Goal: Information Seeking & Learning: Learn about a topic

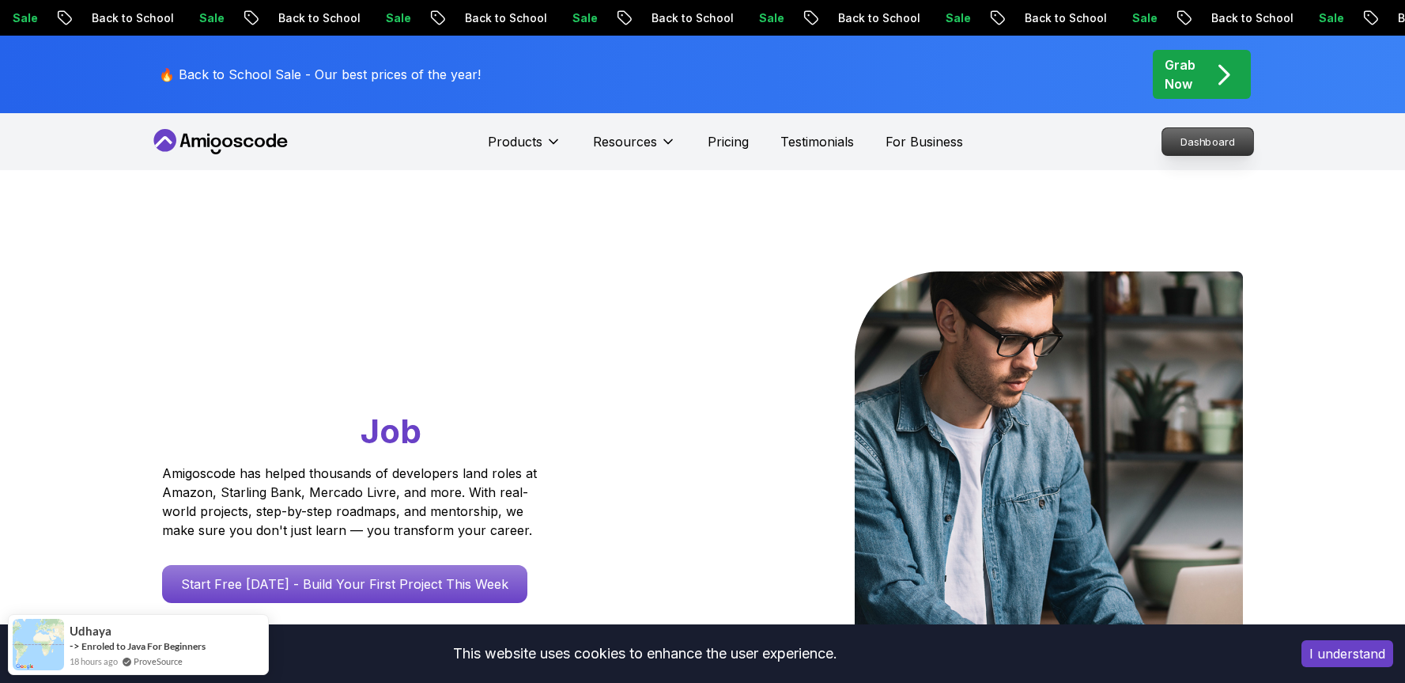
click at [1194, 146] on p "Dashboard" at bounding box center [1208, 141] width 91 height 27
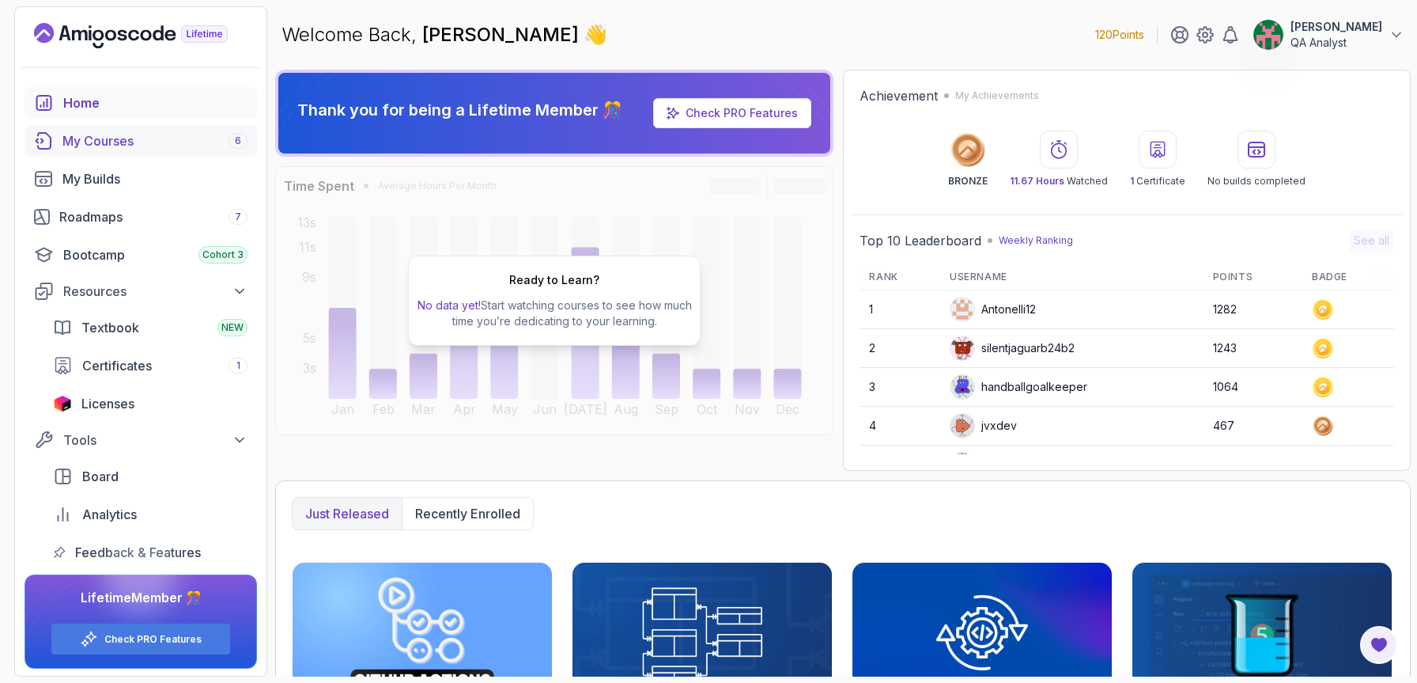
click at [186, 146] on div "My Courses 6" at bounding box center [154, 140] width 185 height 19
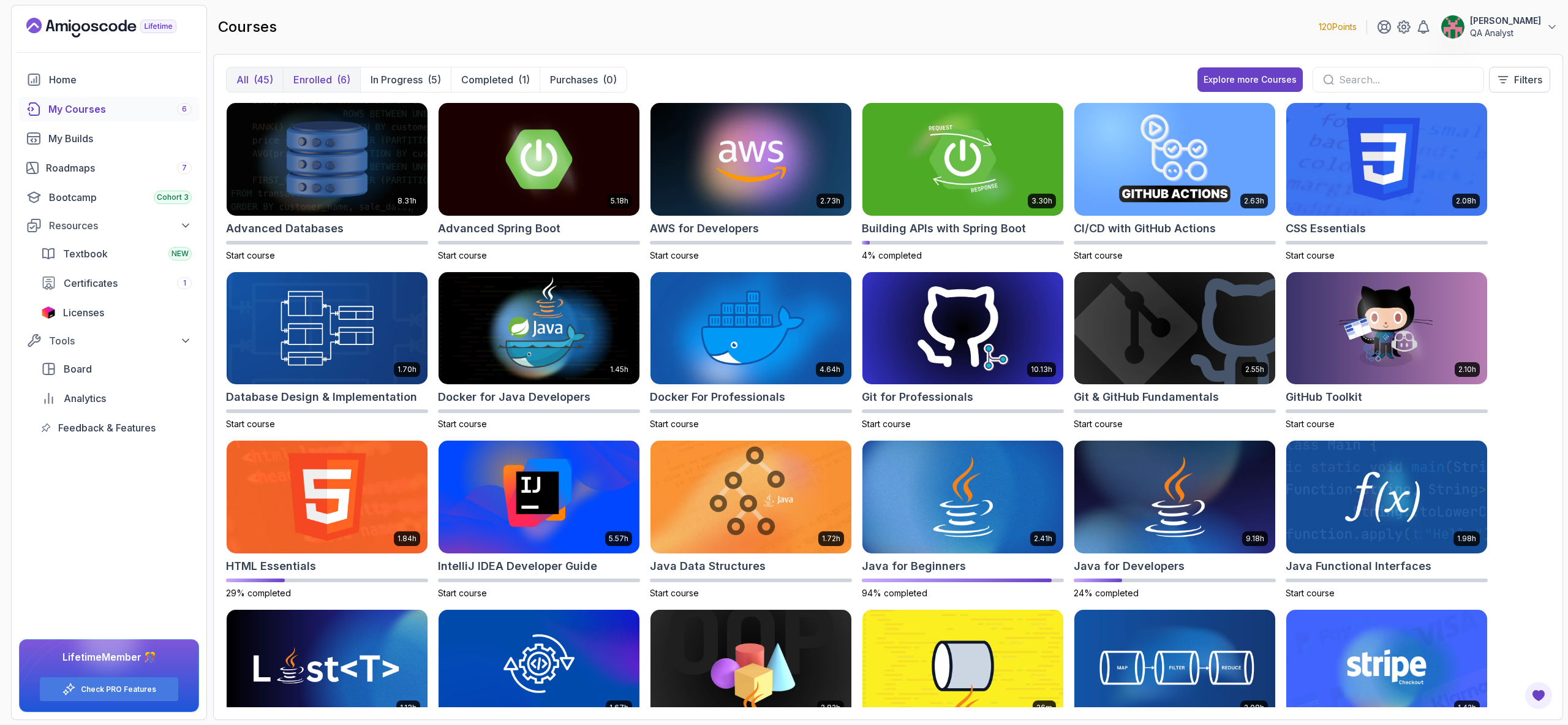
click at [331, 81] on button "Enrolled (6)" at bounding box center [321, 80] width 77 height 25
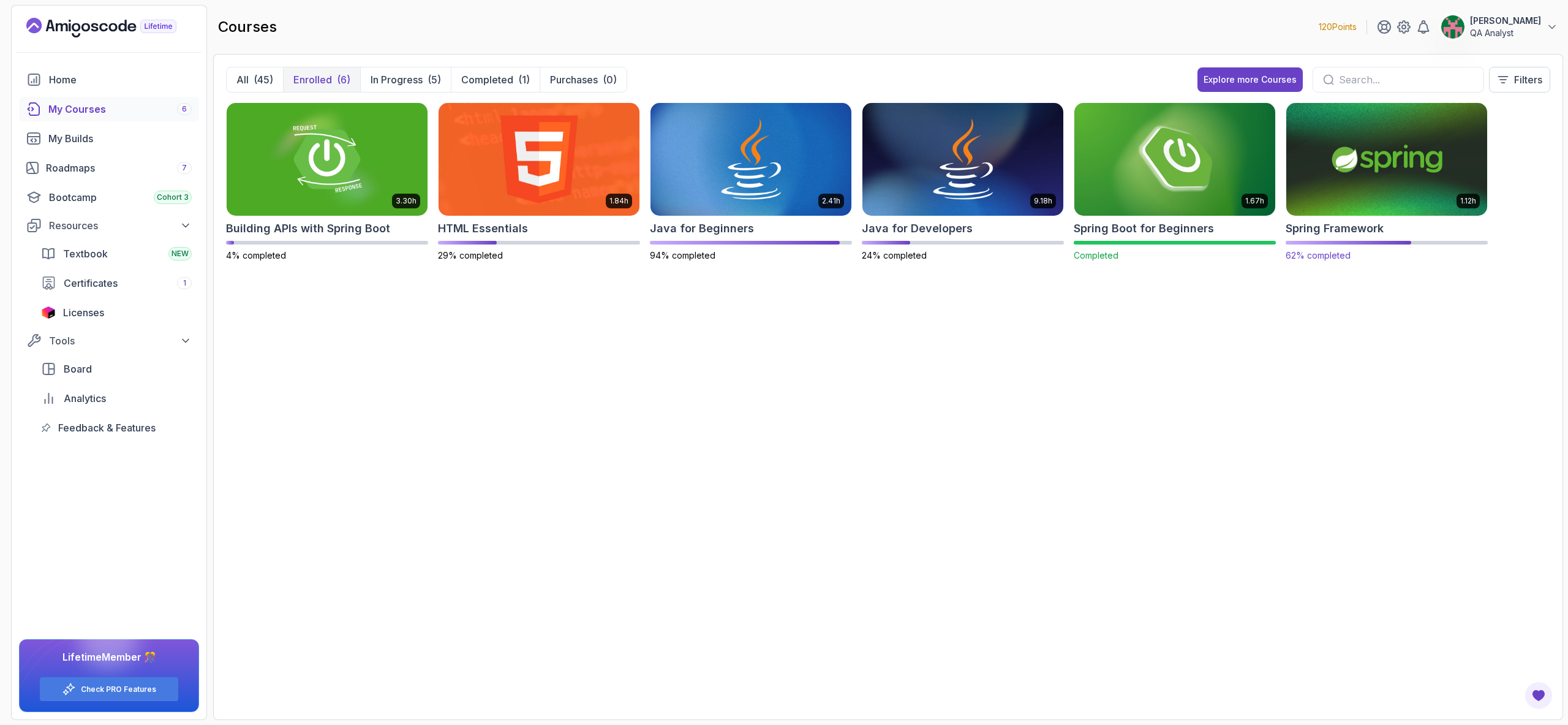
click at [1088, 143] on img at bounding box center [1386, 159] width 211 height 119
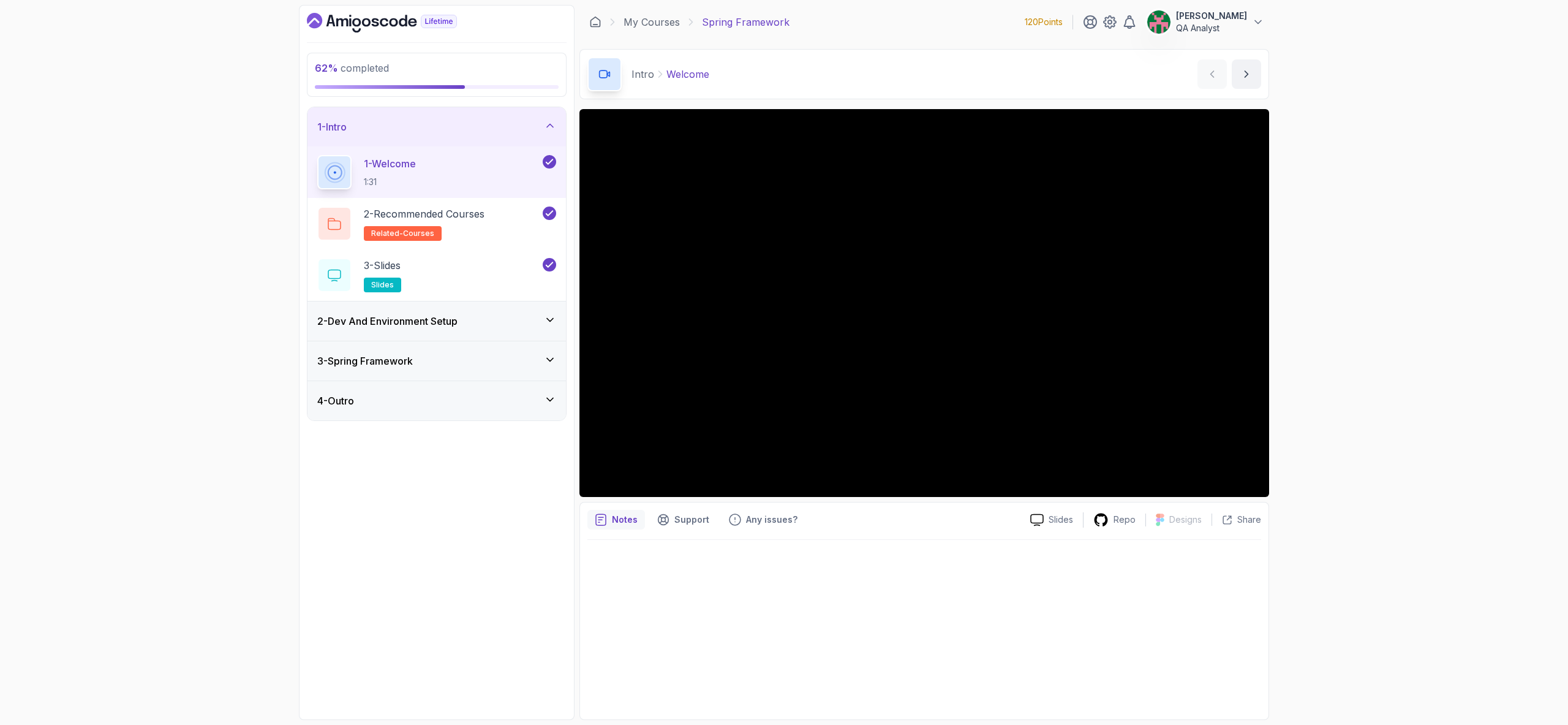
click at [536, 360] on div "3 - Spring Framework" at bounding box center [437, 360] width 238 height 15
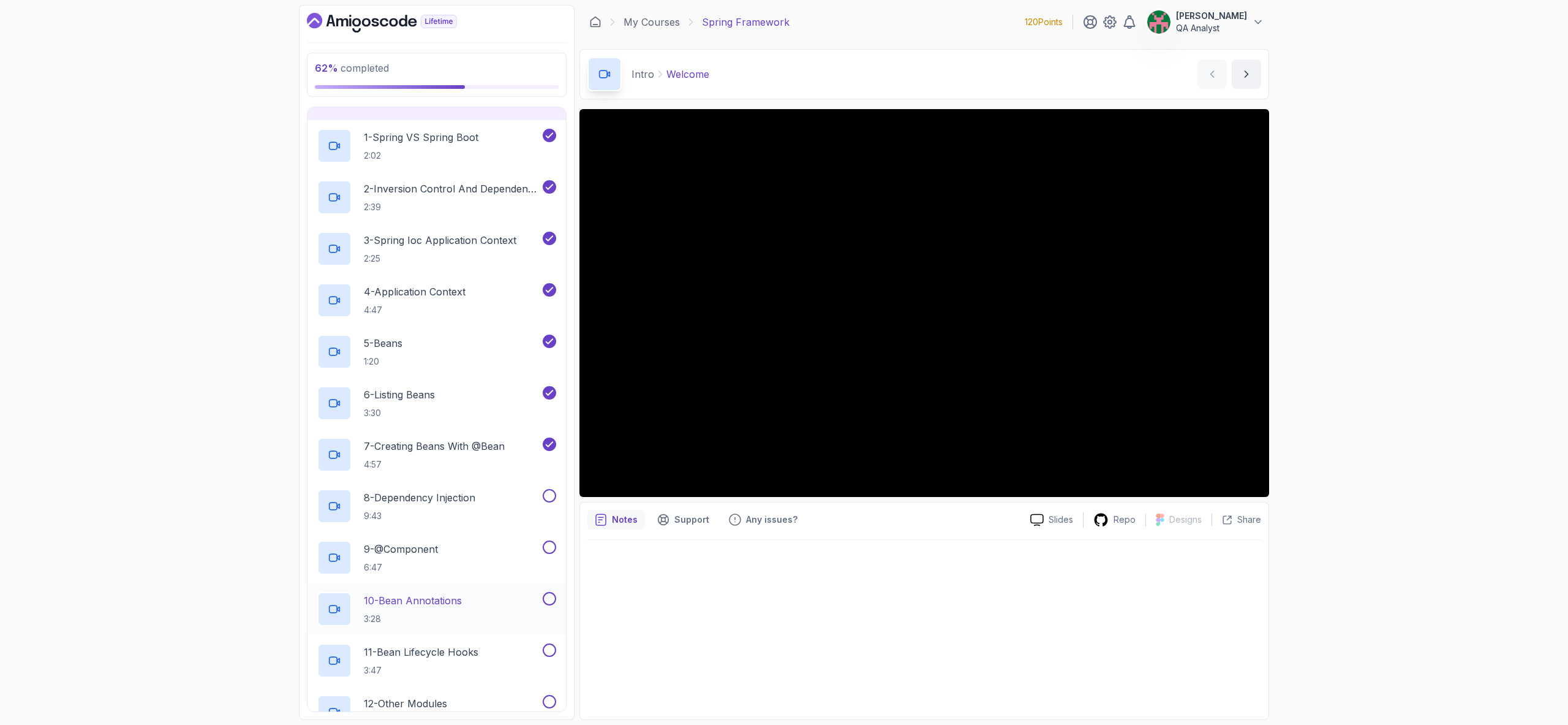
scroll to position [249, 0]
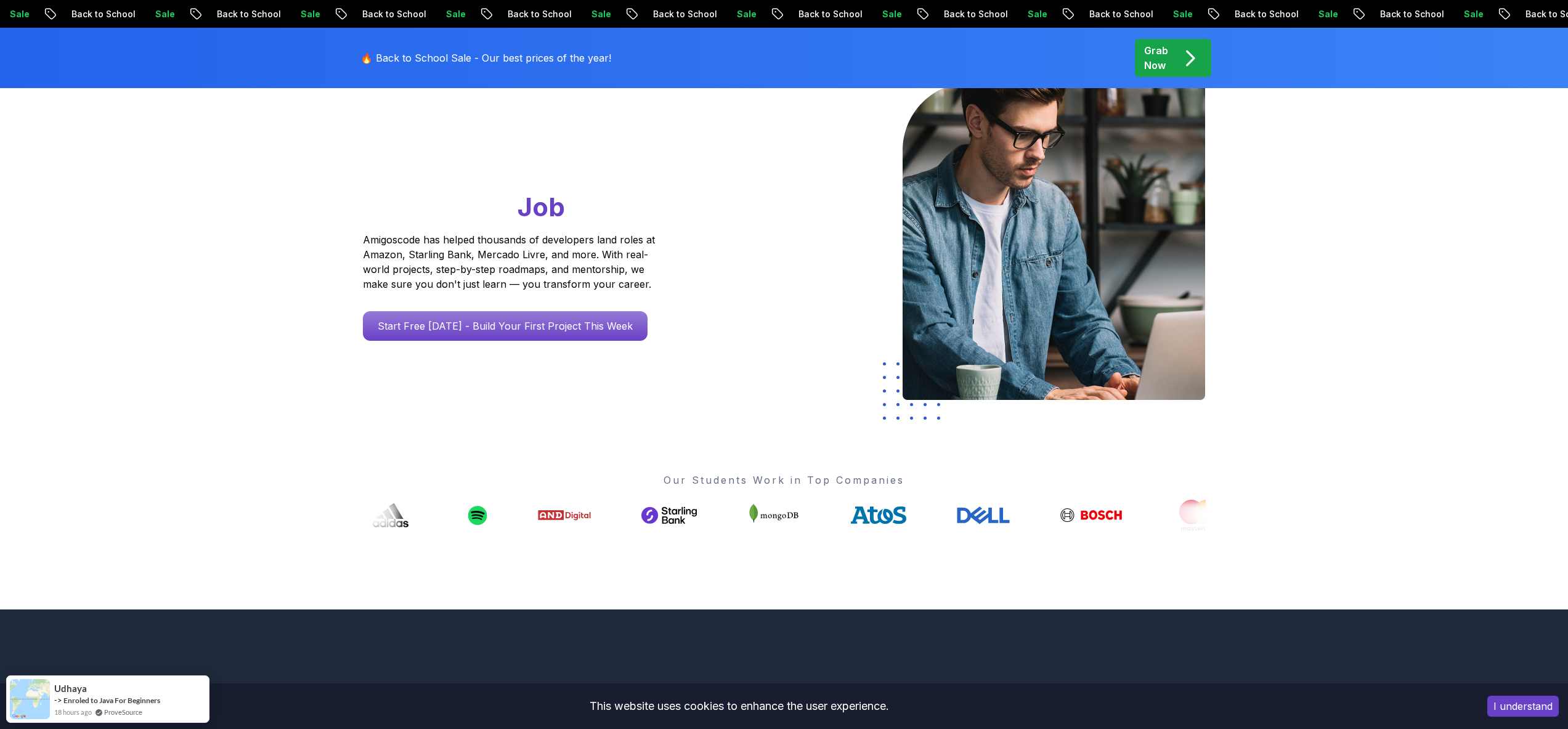
scroll to position [243, 0]
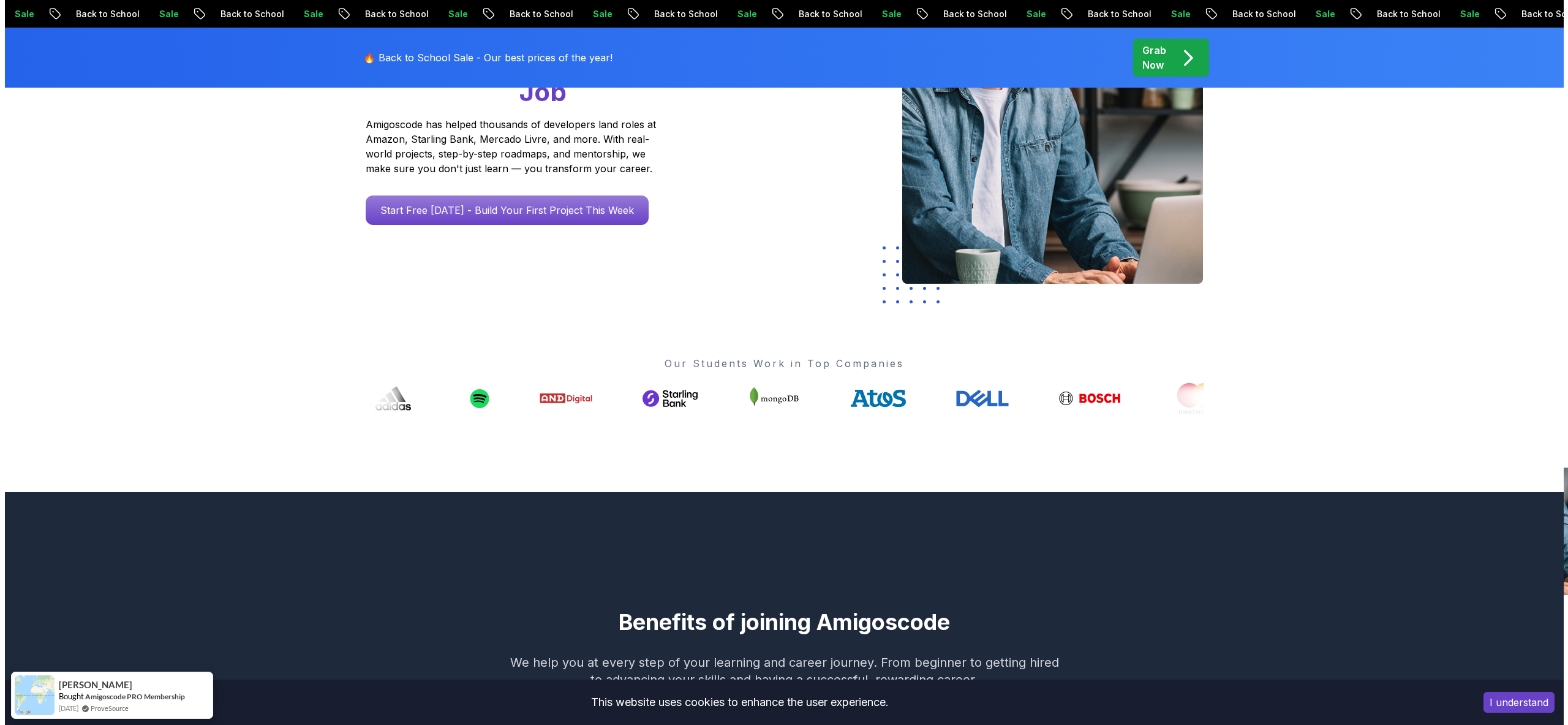
scroll to position [0, 0]
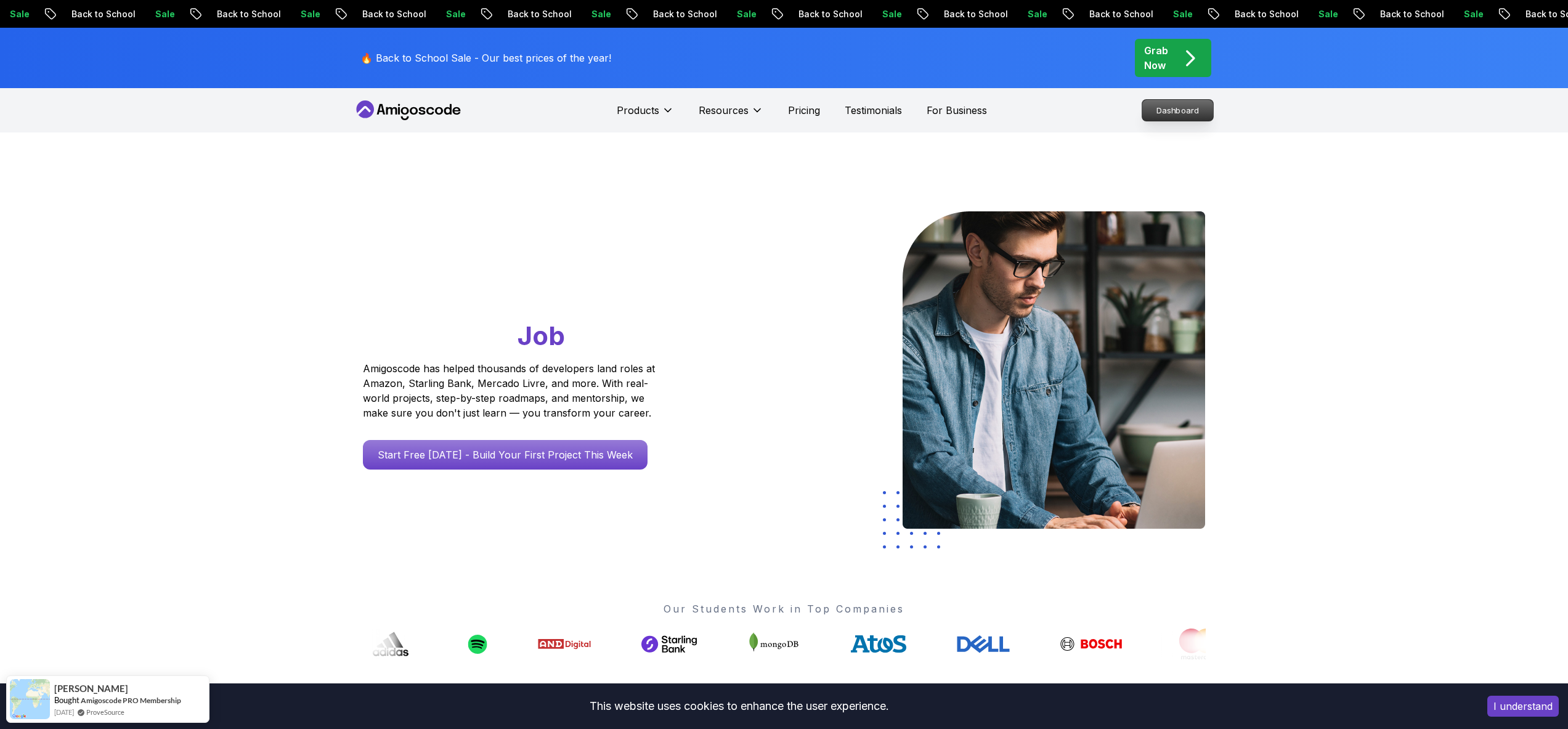
click at [1162, 107] on p "Dashboard" at bounding box center [1177, 110] width 71 height 21
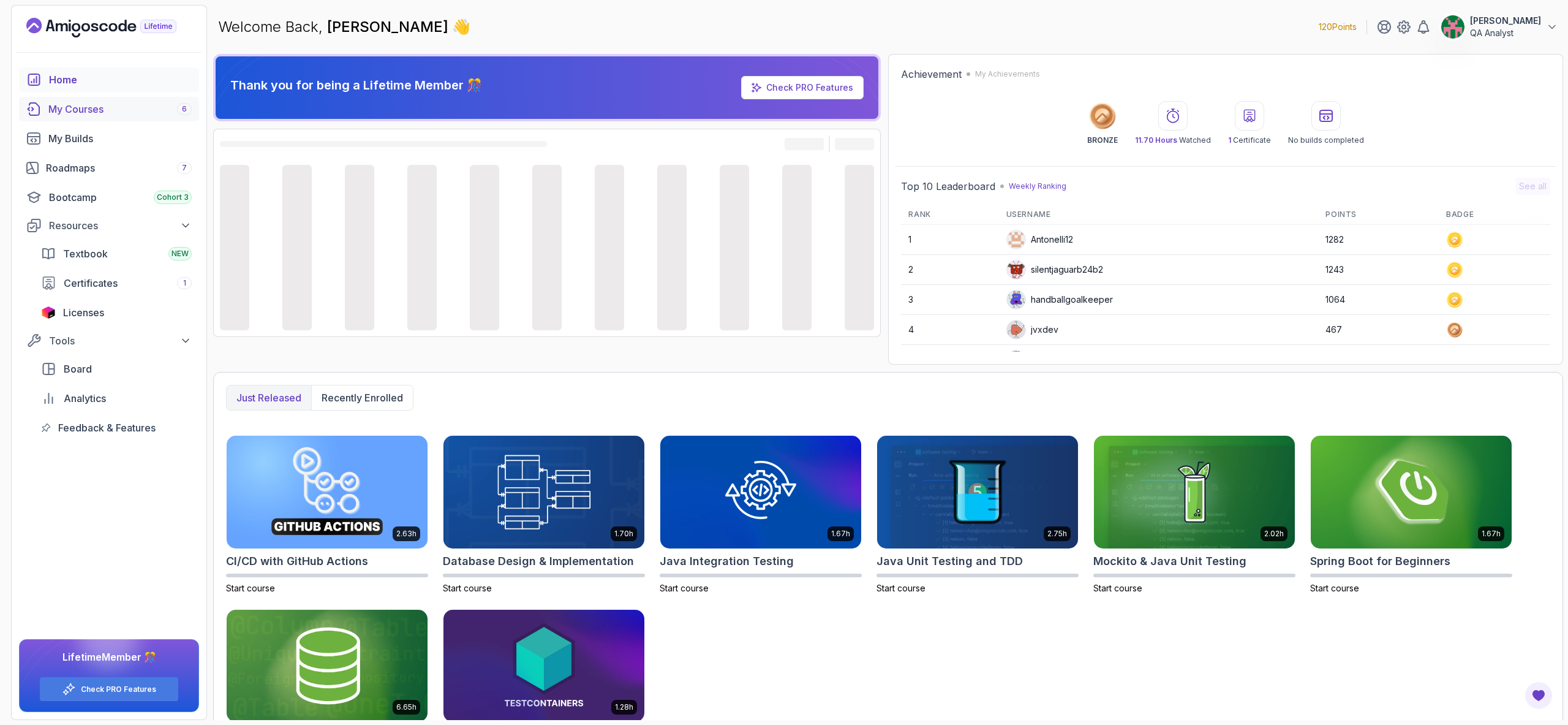
click at [136, 107] on div "My Courses 6" at bounding box center [119, 108] width 143 height 15
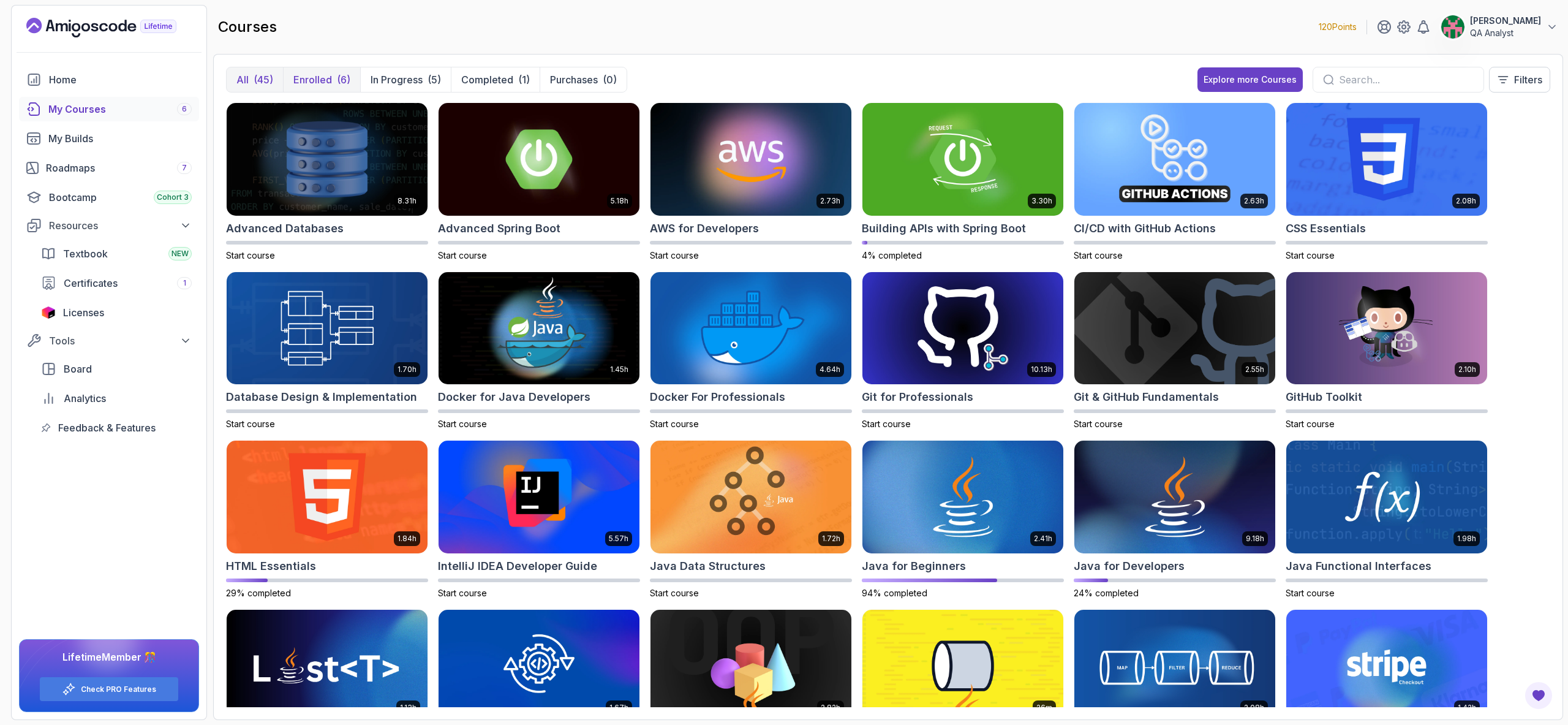
click at [329, 88] on button "Enrolled (6)" at bounding box center [321, 80] width 77 height 25
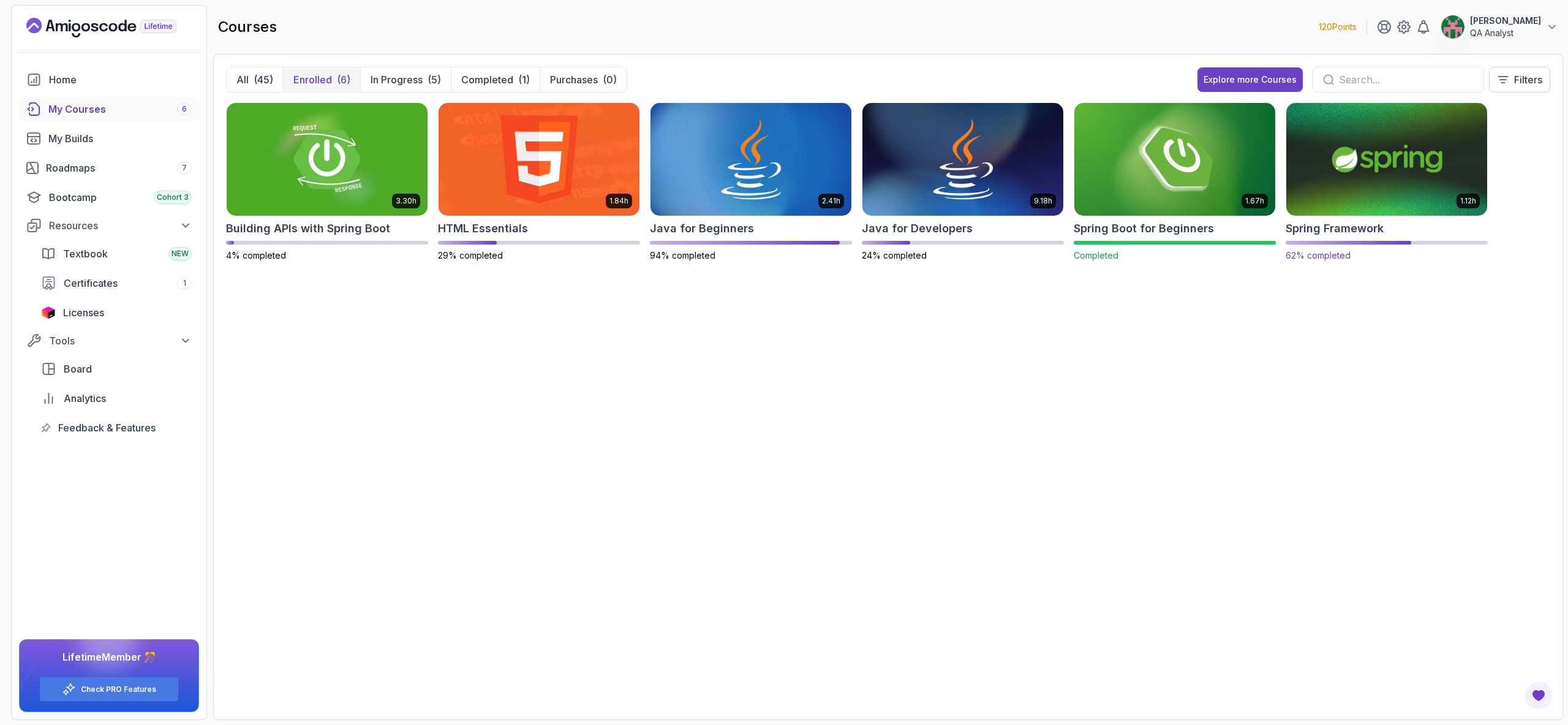
click at [1397, 192] on img at bounding box center [1386, 159] width 211 height 119
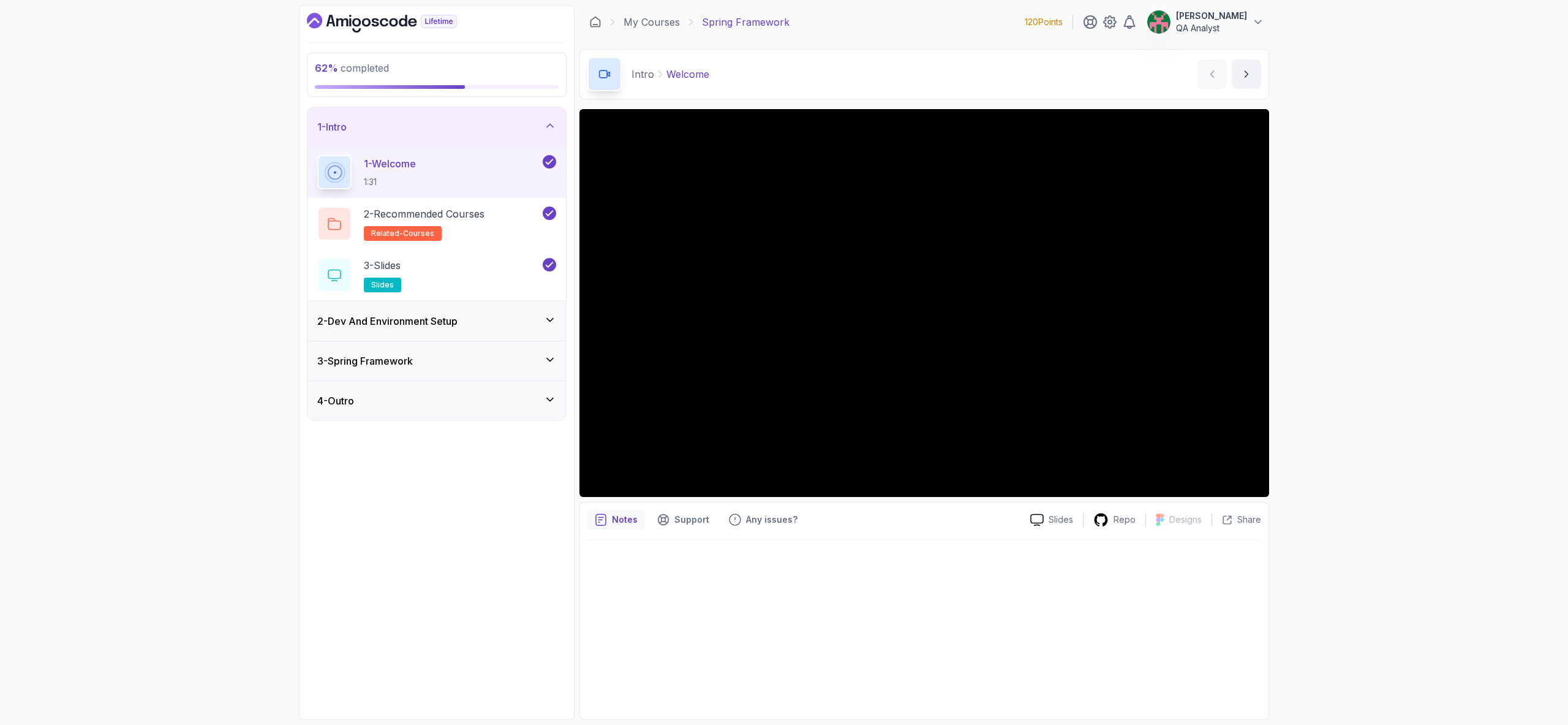
click at [211, 257] on div "62 % completed 1 - Intro 1 - Welcome 1:31 2 - Recommended Courses related-cours…" at bounding box center [784, 362] width 1568 height 725
click at [475, 274] on div "3 - Slides slides" at bounding box center [429, 275] width 223 height 34
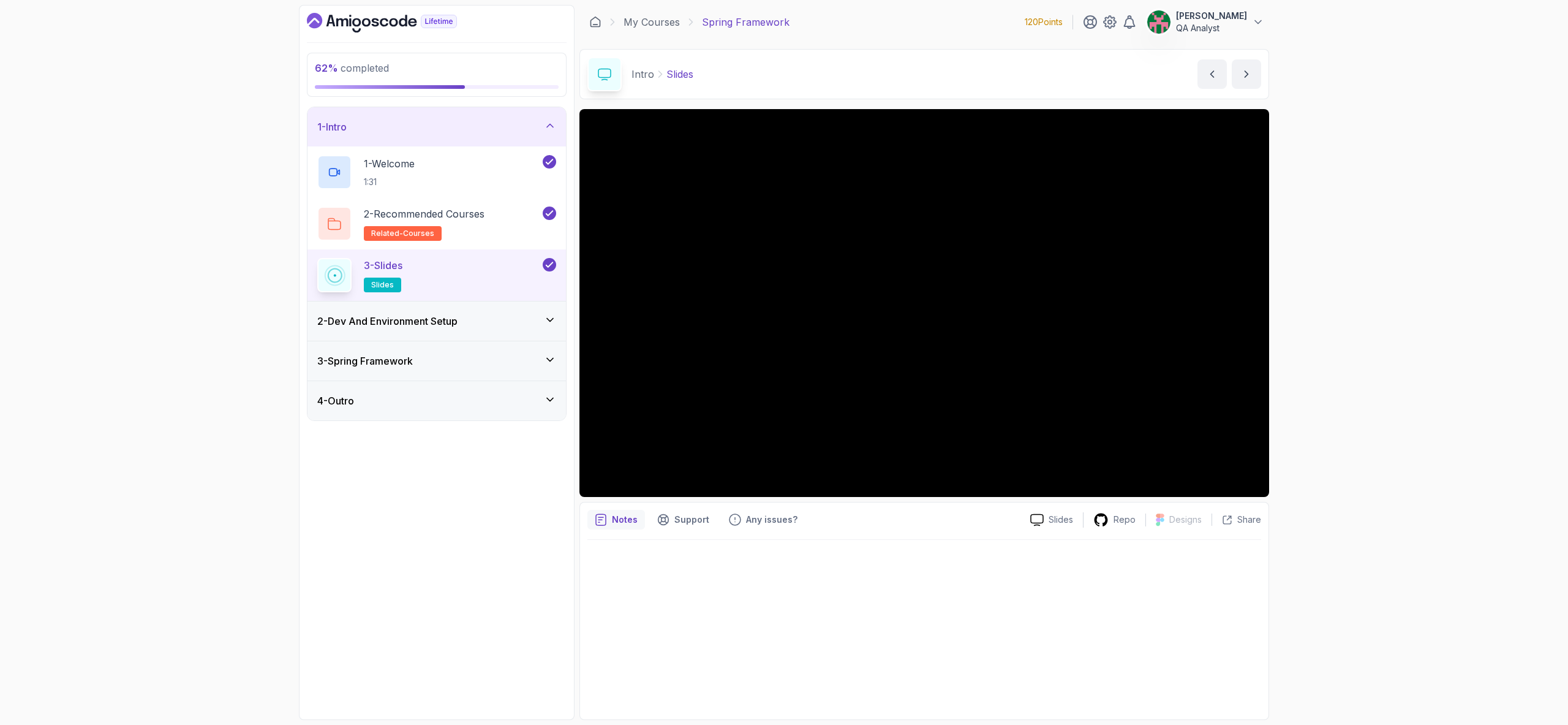
click at [468, 316] on div "2 - Dev And Environment Setup" at bounding box center [437, 321] width 238 height 15
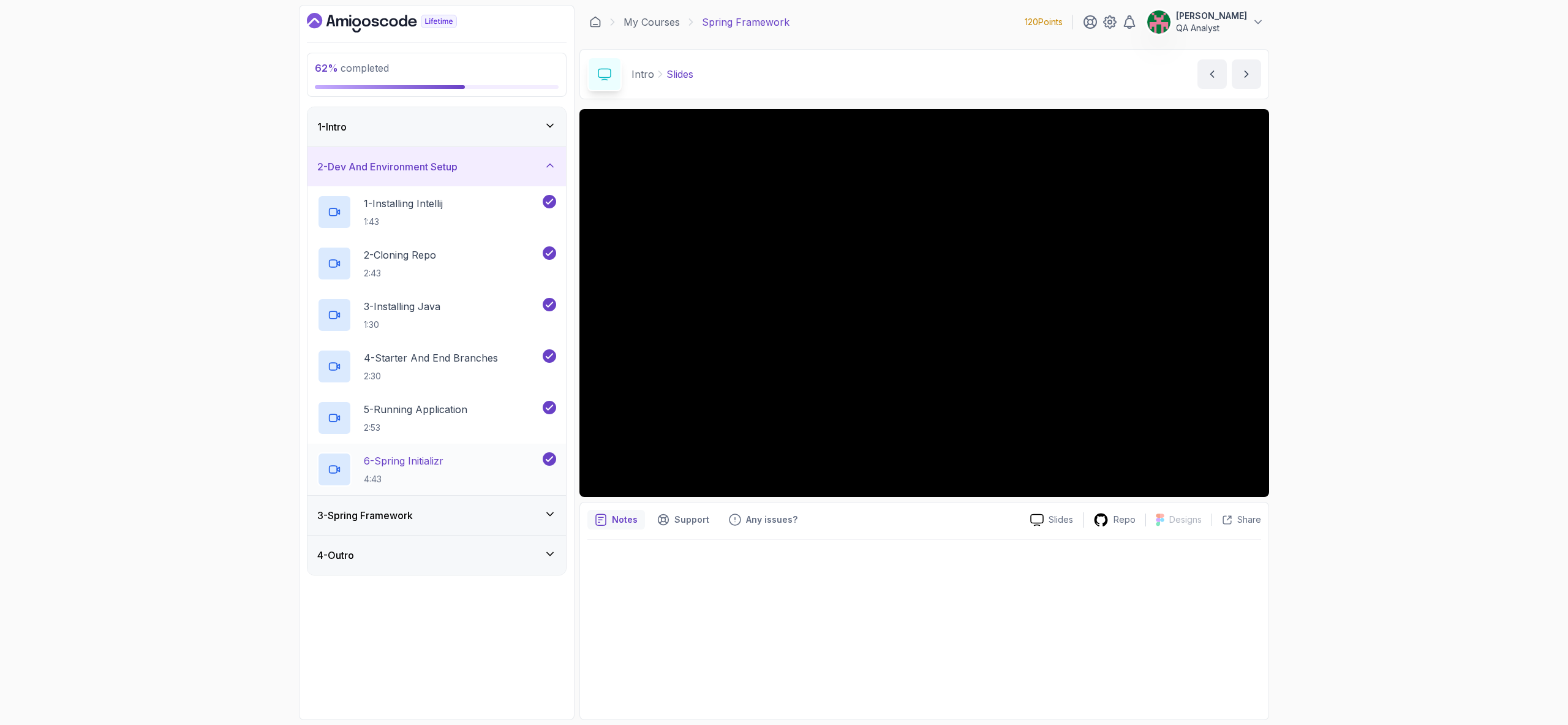
click at [475, 473] on div "6 - Spring Initializr 4:43" at bounding box center [429, 469] width 223 height 34
click at [476, 507] on div "3 - Spring Framework" at bounding box center [437, 515] width 259 height 40
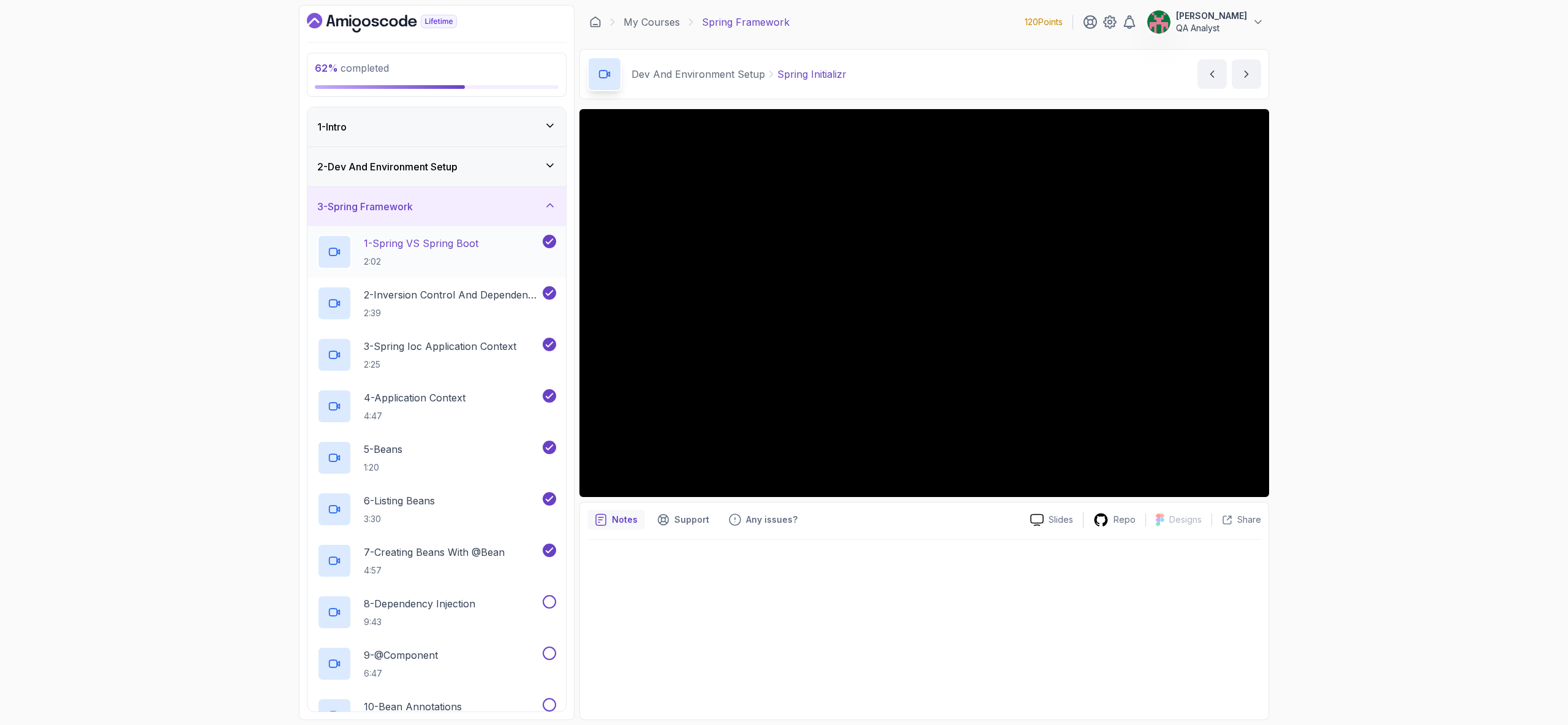
click at [429, 245] on p "1 - Spring VS Spring Boot" at bounding box center [421, 242] width 115 height 15
